Goal: Task Accomplishment & Management: Use online tool/utility

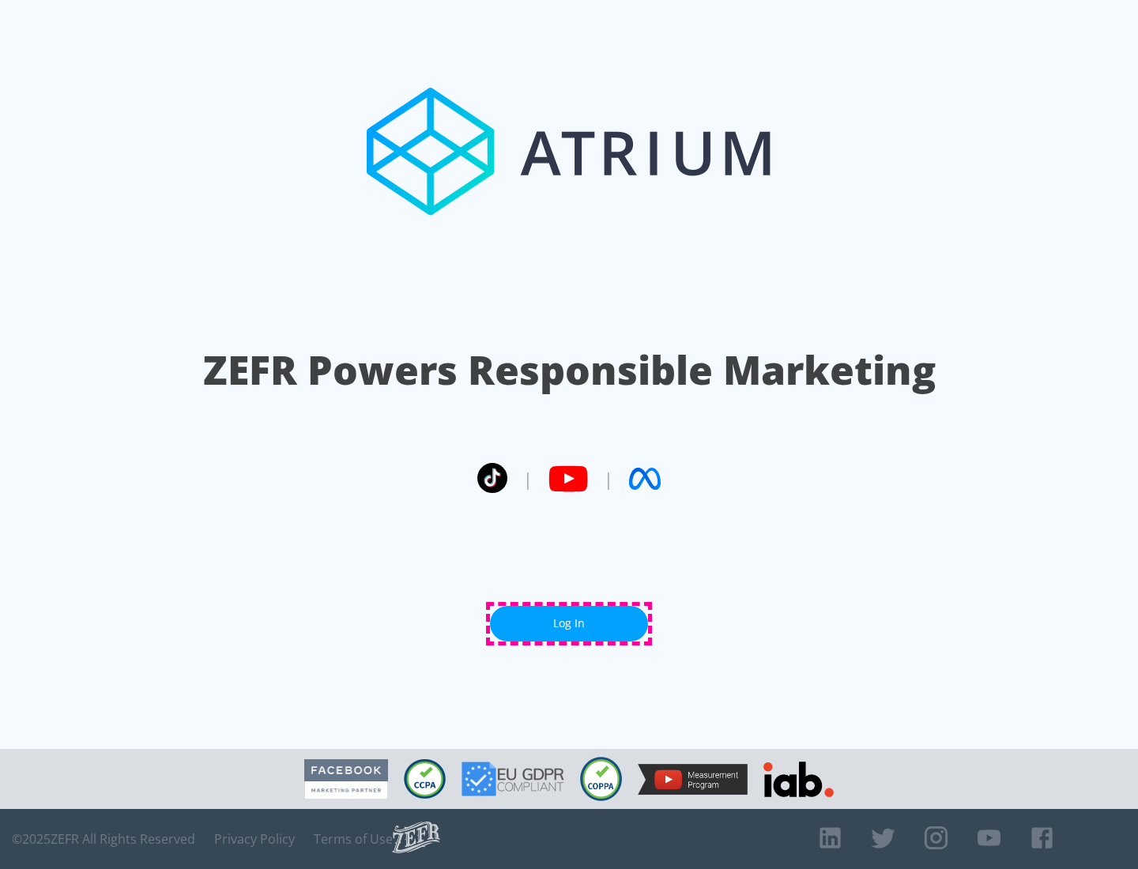
click at [569, 623] on link "Log In" at bounding box center [569, 624] width 158 height 36
